Goal: Check status: Check status

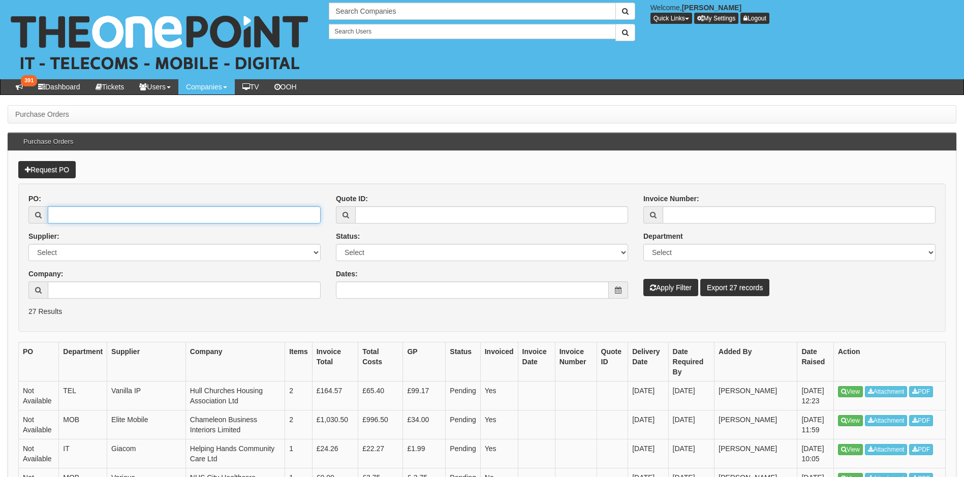
click at [101, 211] on input "PO:" at bounding box center [184, 214] width 273 height 17
paste input "19363"
type input "19363"
click at [687, 290] on button "Apply Filter" at bounding box center [670, 287] width 55 height 17
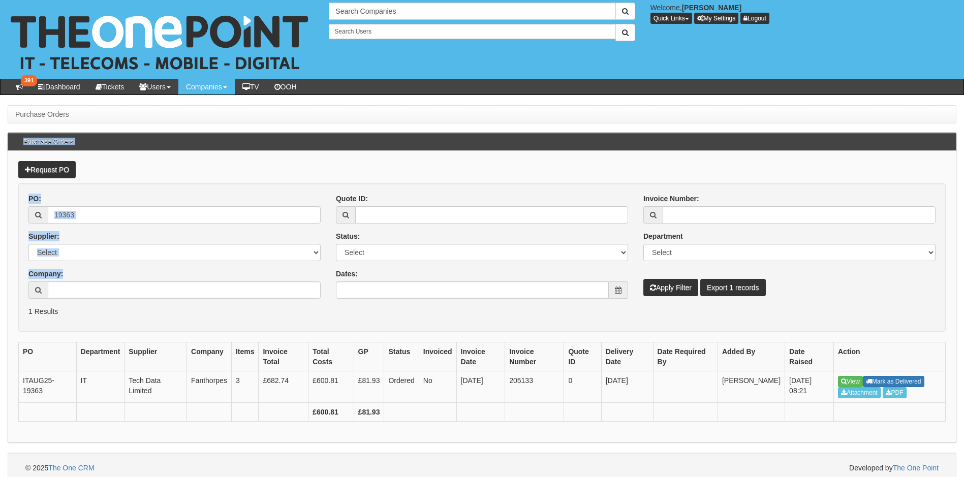
drag, startPoint x: 326, startPoint y: 130, endPoint x: 303, endPoint y: 305, distance: 176.8
click at [303, 305] on body "× Send Email × Add Appointment × Create Ticket × Create Proactive Activity × Ad…" at bounding box center [482, 241] width 964 height 483
drag, startPoint x: 303, startPoint y: 305, endPoint x: 202, endPoint y: 356, distance: 113.2
click at [202, 356] on th "Company" at bounding box center [209, 357] width 45 height 29
click at [853, 380] on link "View" at bounding box center [850, 381] width 25 height 11
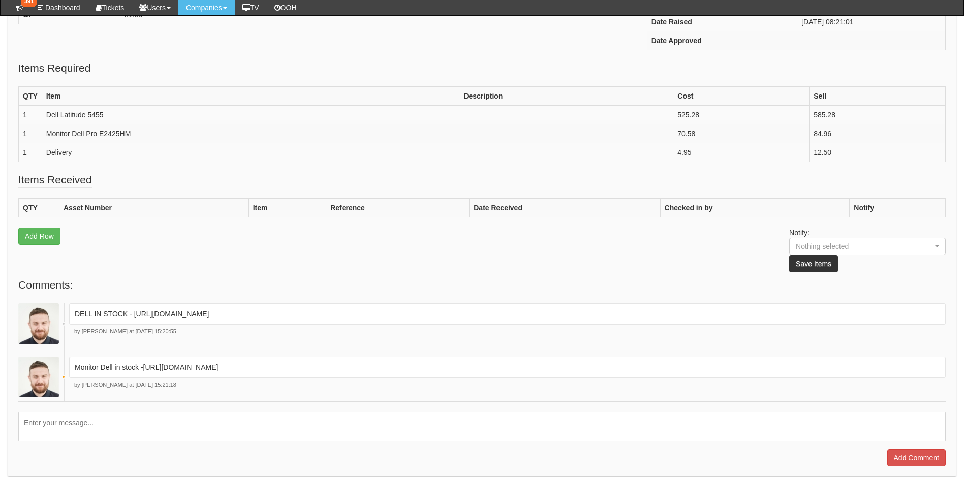
scroll to position [302, 0]
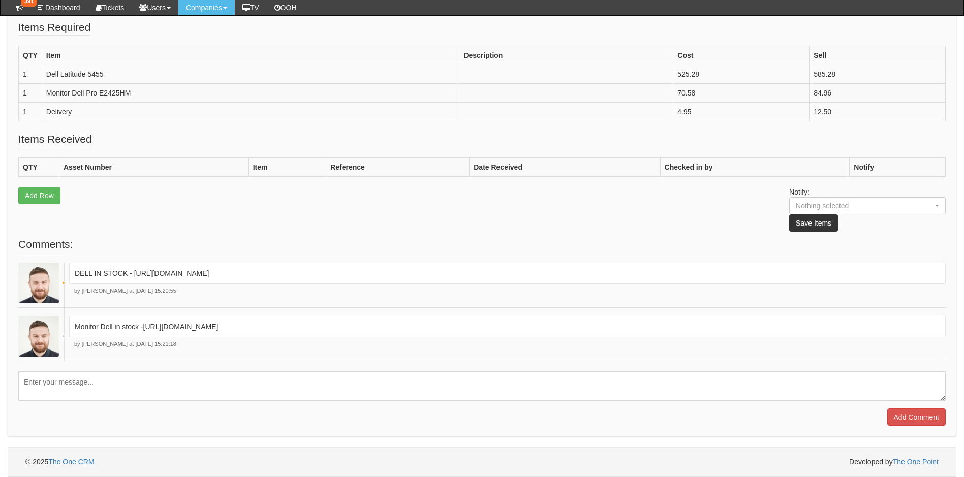
click at [548, 271] on p "DELL IN STOCK - https://halo.theonepoint.co.uk/tickets?area=18&mainview=myviews…" at bounding box center [507, 273] width 865 height 10
click at [156, 276] on p "DELL IN STOCK - https://halo.theonepoint.co.uk/tickets?area=18&mainview=myviews…" at bounding box center [507, 273] width 865 height 10
drag, startPoint x: 133, startPoint y: 271, endPoint x: 172, endPoint y: 271, distance: 39.1
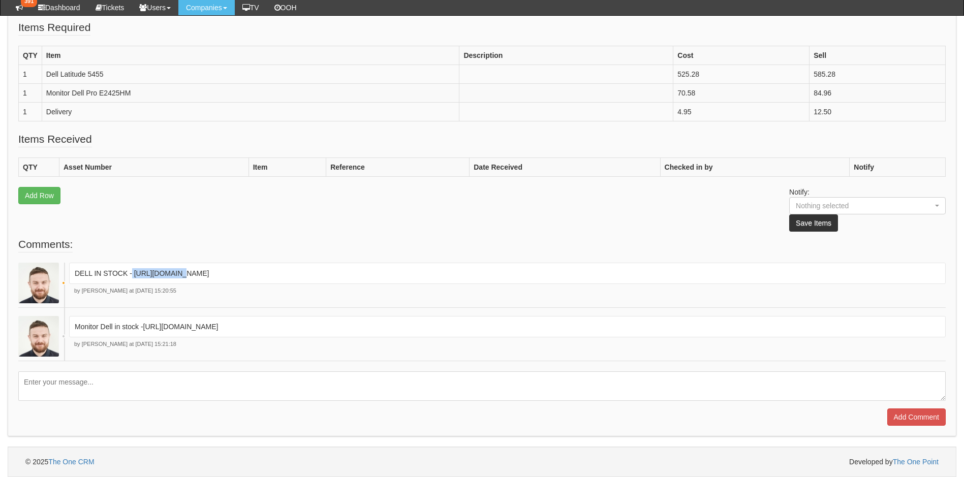
click at [172, 271] on p "DELL IN STOCK - https://halo.theonepoint.co.uk/tickets?area=18&mainview=myviews…" at bounding box center [507, 273] width 865 height 10
drag, startPoint x: 172, startPoint y: 271, endPoint x: 158, endPoint y: 274, distance: 14.5
click at [158, 274] on p "DELL IN STOCK - https://halo.theonepoint.co.uk/tickets?area=18&mainview=myviews…" at bounding box center [507, 273] width 865 height 10
drag, startPoint x: 134, startPoint y: 273, endPoint x: 593, endPoint y: 275, distance: 458.9
click at [593, 275] on p "DELL IN STOCK - https://halo.theonepoint.co.uk/tickets?area=18&mainview=myviews…" at bounding box center [507, 273] width 865 height 10
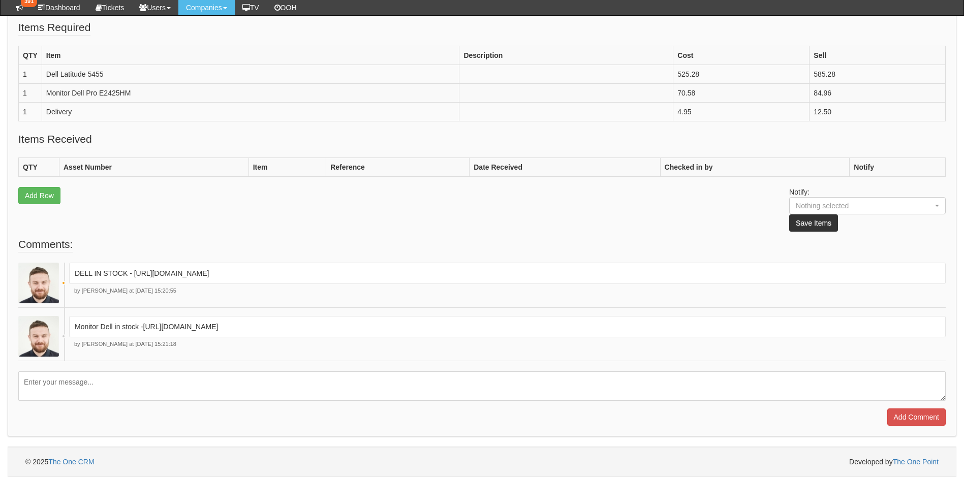
drag, startPoint x: 593, startPoint y: 275, endPoint x: 520, endPoint y: 275, distance: 72.7
copy p "https://halo.theonepoint.co.uk/tickets?area=18&mainview=myviews&viewid=2&selid=…"
